Goal: Find contact information: Find contact information

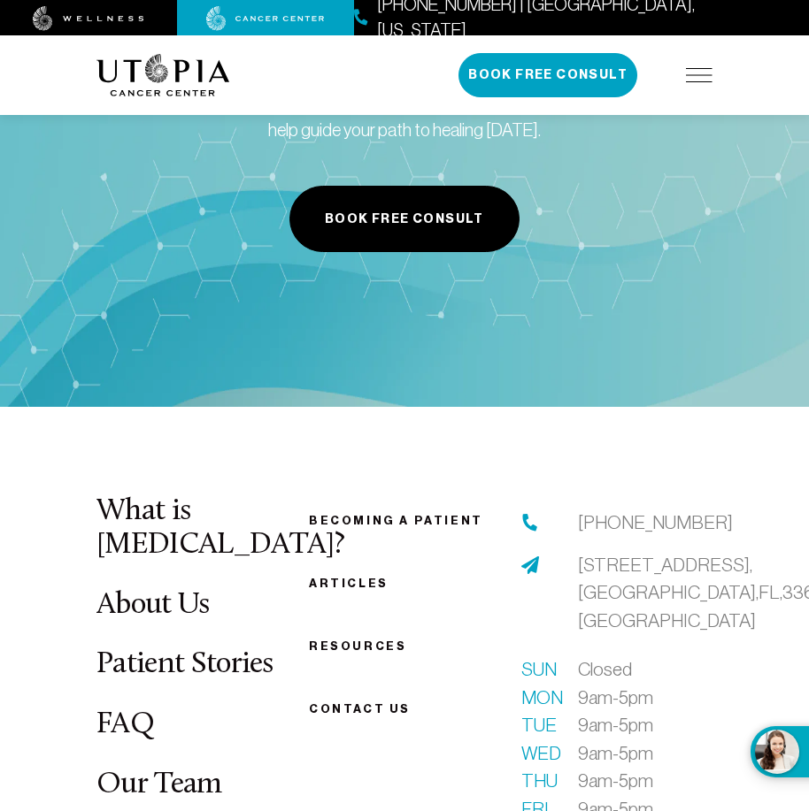
scroll to position [7324, 0]
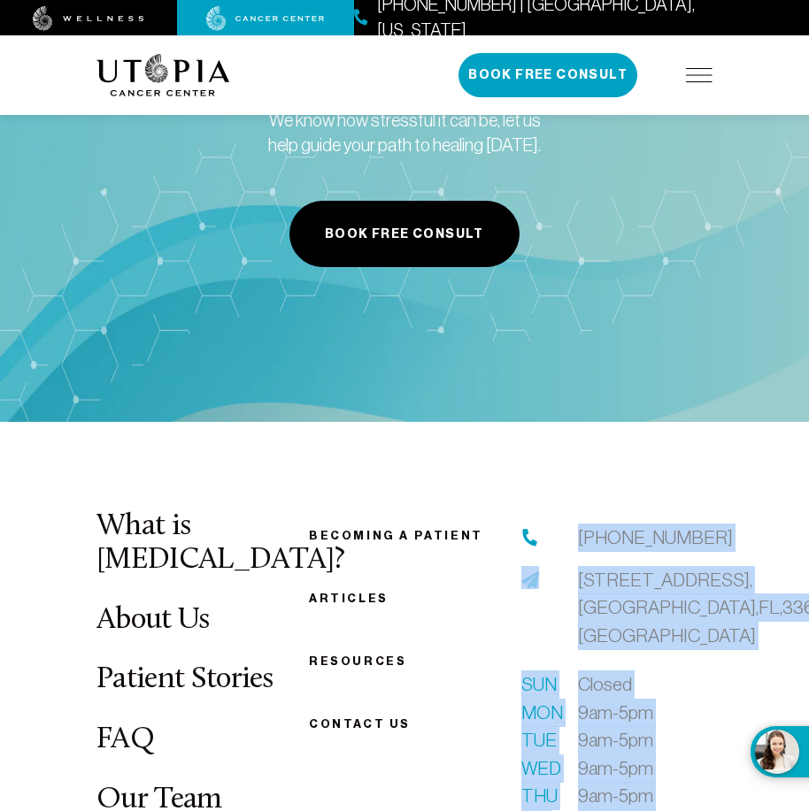
drag, startPoint x: 574, startPoint y: 344, endPoint x: 670, endPoint y: 676, distance: 345.3
click at [670, 676] on div "[PHONE_NUMBER] [STREET_ADDRESS] Sun Closed Mon 9am-5pm Tue 9am-5pm Wed 9am-5pm …" at bounding box center [616, 695] width 191 height 342
copy div "[PHONE_NUMBER] [STREET_ADDRESS] Sun Closed Mon 9am-5pm Tue 9am-5pm Wed 9am-5pm …"
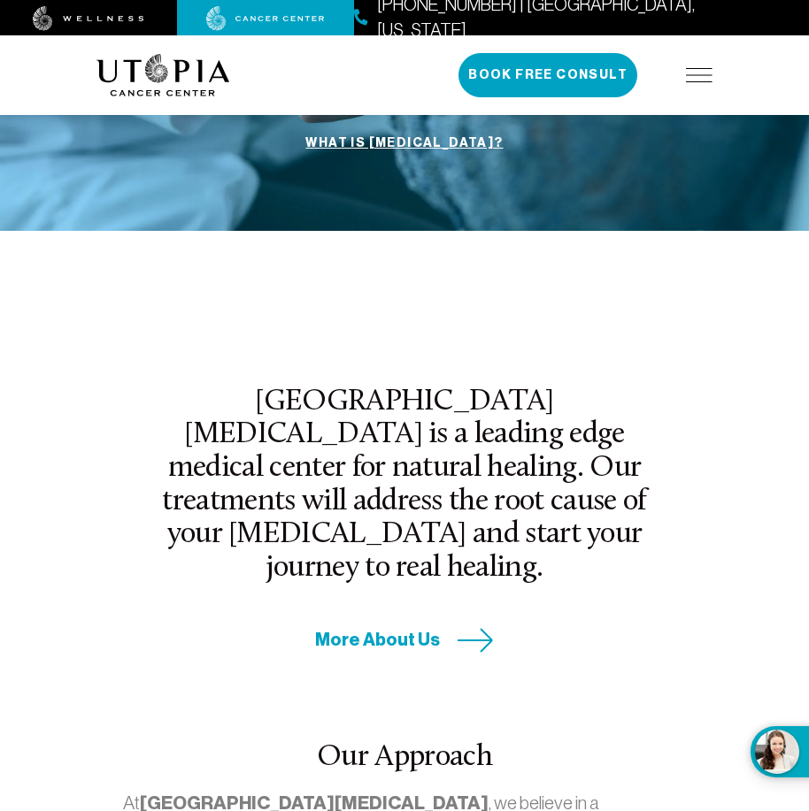
scroll to position [590, 0]
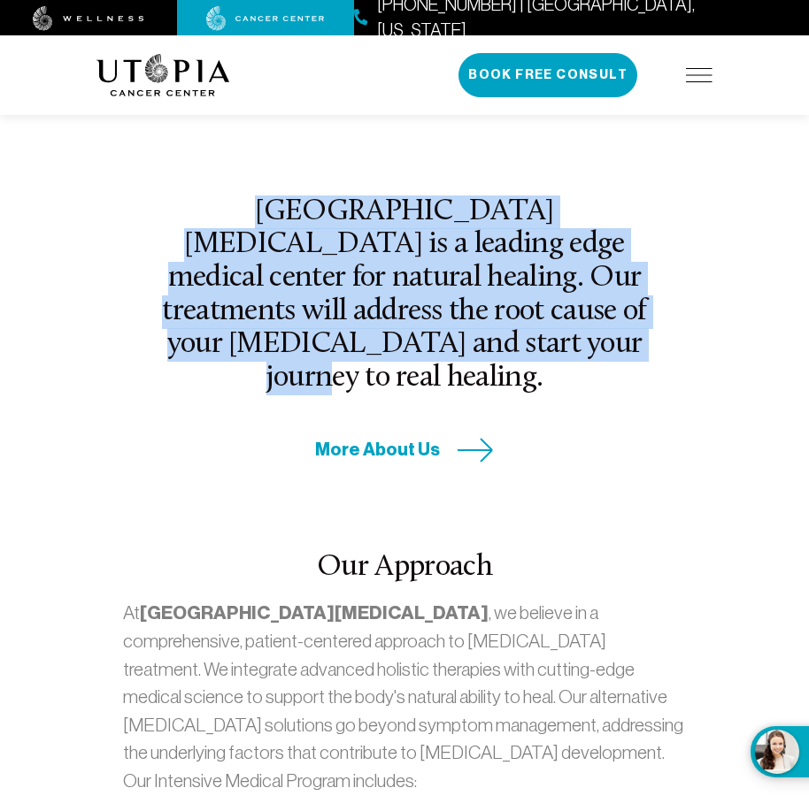
drag, startPoint x: 173, startPoint y: 204, endPoint x: 498, endPoint y: 333, distance: 349.2
click at [498, 333] on h2 "[GEOGRAPHIC_DATA][MEDICAL_DATA] is a leading edge medical center for natural he…" at bounding box center [405, 296] width 510 height 200
copy h2 "[GEOGRAPHIC_DATA][MEDICAL_DATA] is a leading edge medical center for natural he…"
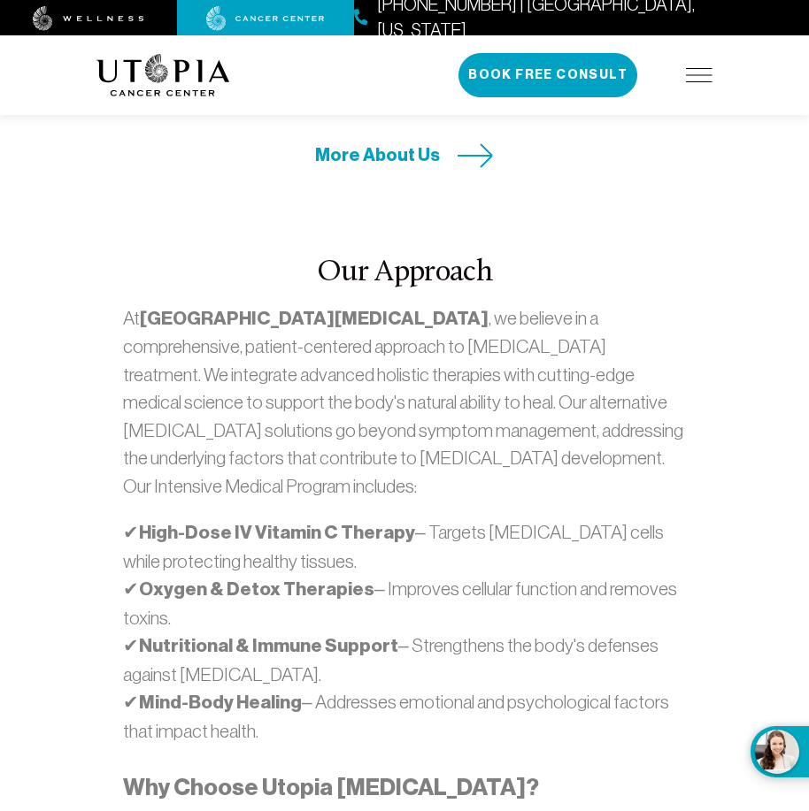
scroll to position [1033, 0]
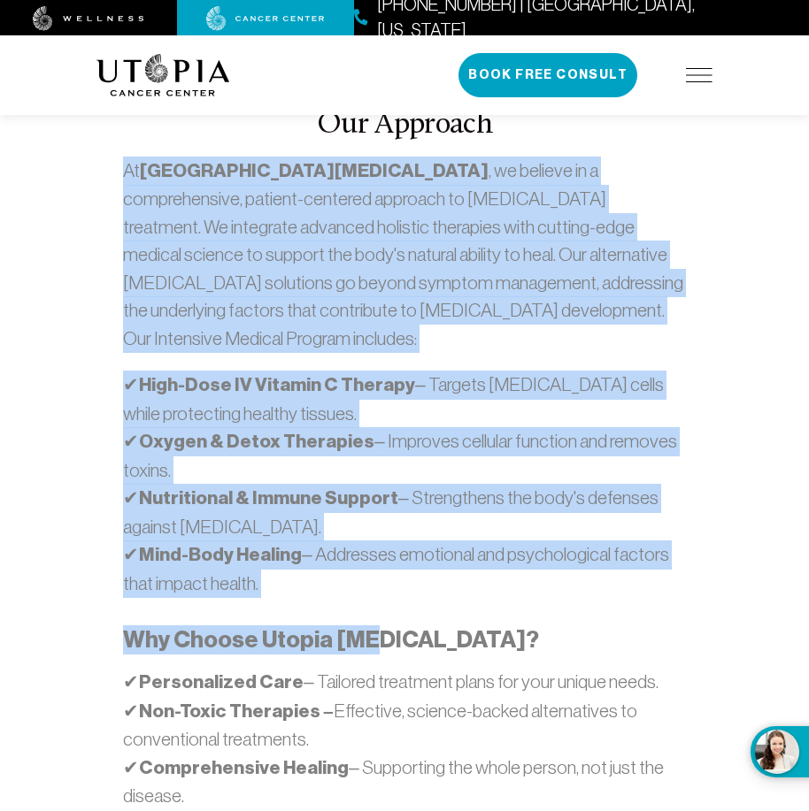
drag, startPoint x: 125, startPoint y: 137, endPoint x: 368, endPoint y: 593, distance: 516.6
click at [368, 593] on div "At [GEOGRAPHIC_DATA][MEDICAL_DATA] , we believe in a comprehensive, patient-cen…" at bounding box center [404, 535] width 563 height 757
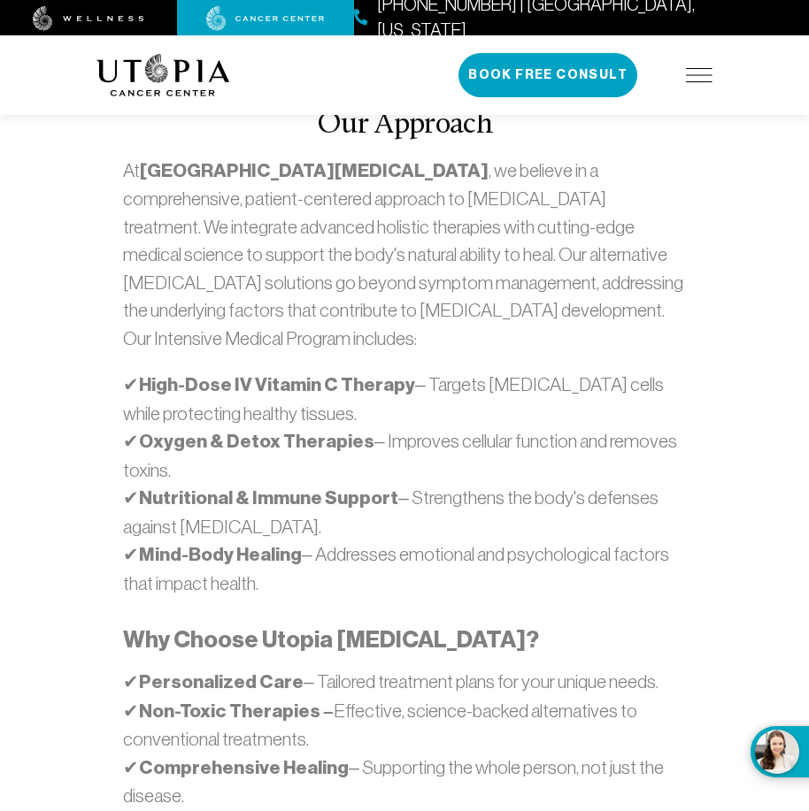
click at [525, 626] on h3 "Why Choose Utopia [MEDICAL_DATA]?" at bounding box center [404, 640] width 563 height 29
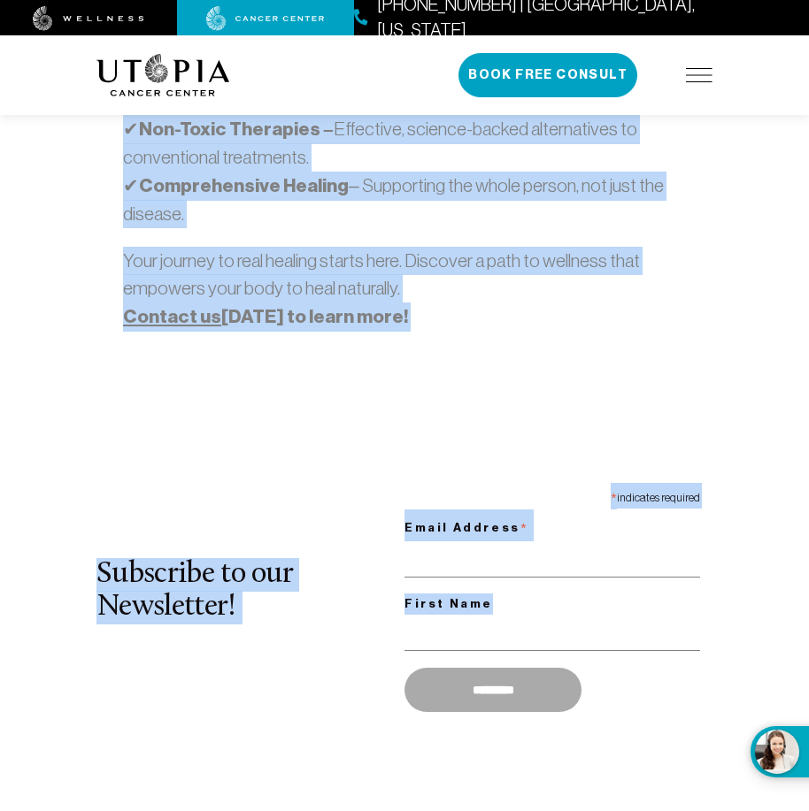
scroll to position [1715, 0]
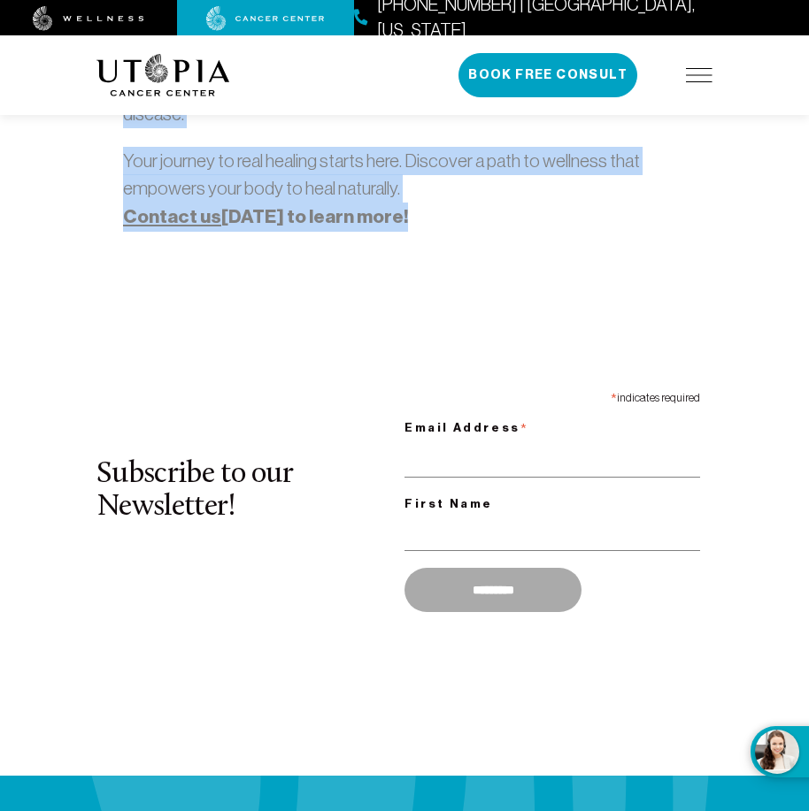
drag, startPoint x: 120, startPoint y: 139, endPoint x: 510, endPoint y: 165, distance: 390.2
copy div "Lo Ipsumd Sitame Consec , ad elitsed do e temporincidid, utlabor-etdolore magna…"
